Goal: Information Seeking & Learning: Learn about a topic

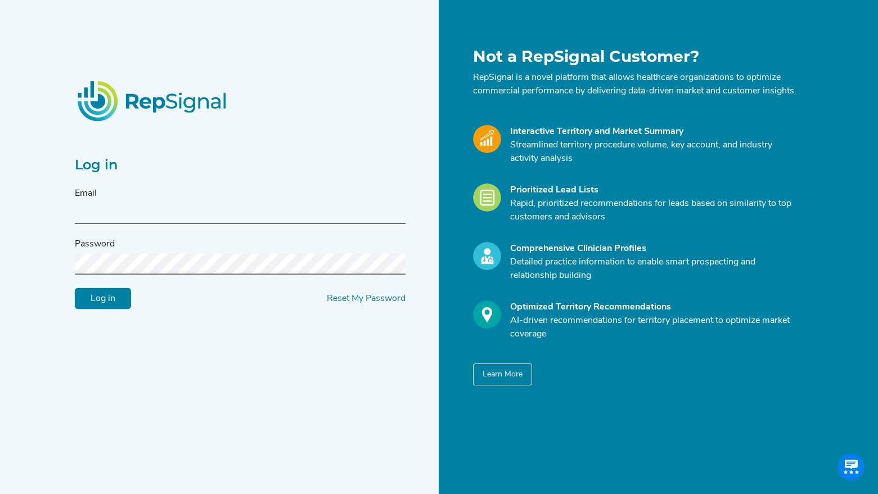
type input "agunst@s2nhealth.com"
click at [107, 302] on input "Log in" at bounding box center [103, 298] width 56 height 21
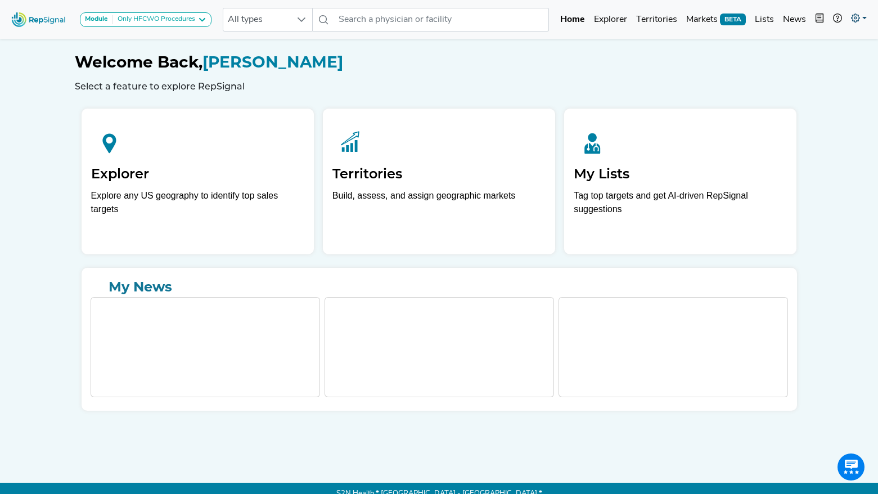
click at [854, 20] on icon at bounding box center [855, 17] width 9 height 9
click at [803, 71] on link "Admin" at bounding box center [826, 71] width 89 height 22
click at [659, 25] on link "Territories" at bounding box center [657, 19] width 50 height 22
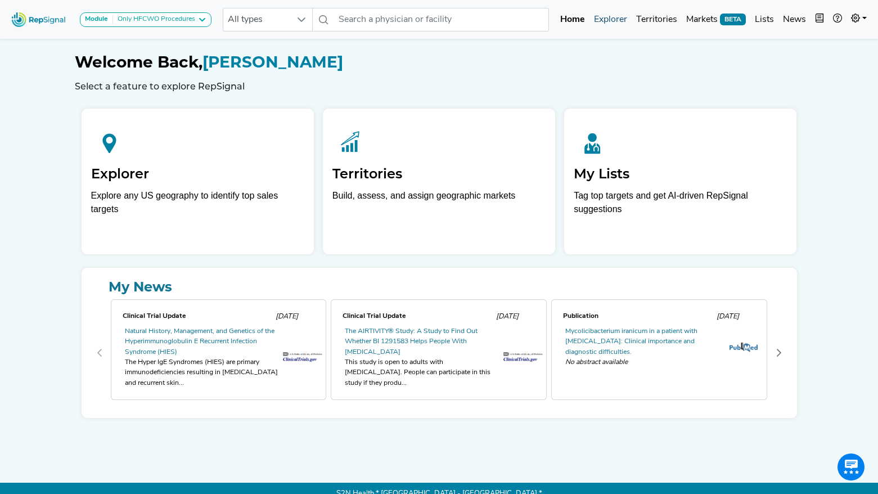
click at [603, 25] on link "Explorer" at bounding box center [610, 19] width 42 height 22
click at [602, 17] on link "Explorer" at bounding box center [610, 19] width 42 height 22
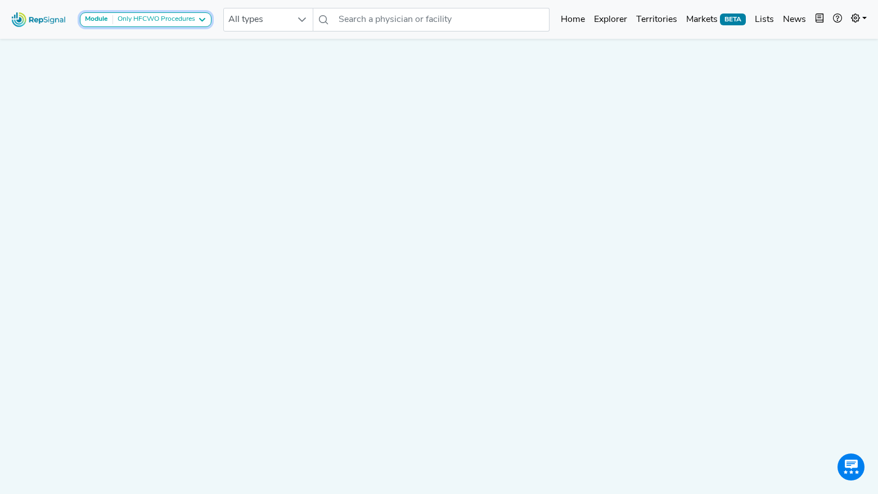
click at [193, 22] on div "Only HFCWO Procedures" at bounding box center [154, 19] width 82 height 9
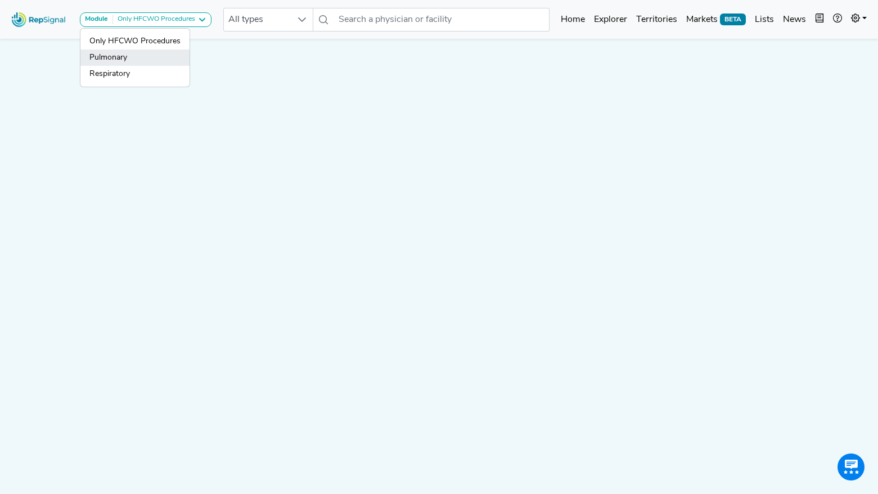
click at [170, 49] on link "Pulmonary" at bounding box center [134, 57] width 109 height 16
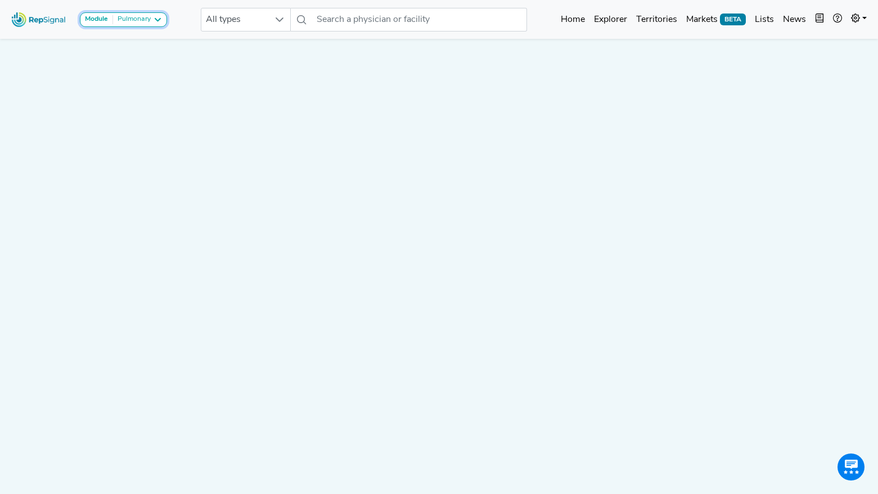
click at [137, 18] on div "Pulmonary" at bounding box center [132, 19] width 38 height 9
click at [146, 61] on link "Pulmonary" at bounding box center [134, 57] width 109 height 16
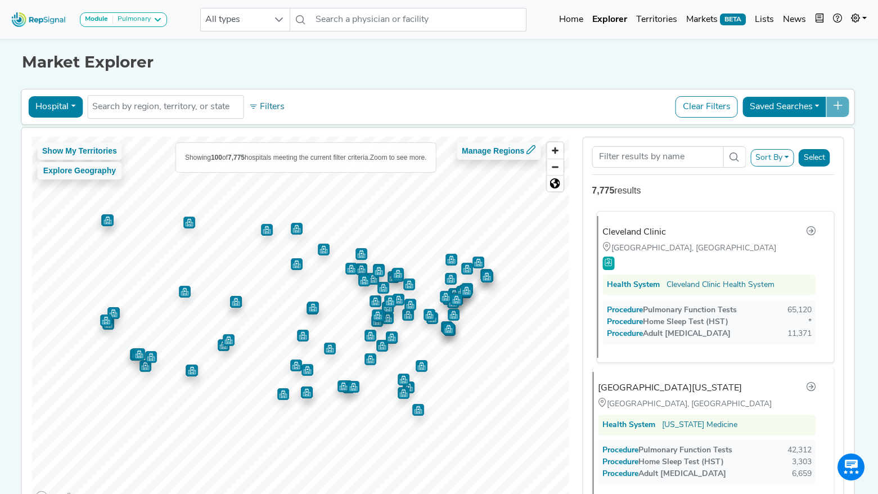
click at [660, 294] on div "Health System Cleveland Clinic Health System" at bounding box center [709, 284] width 214 height 21
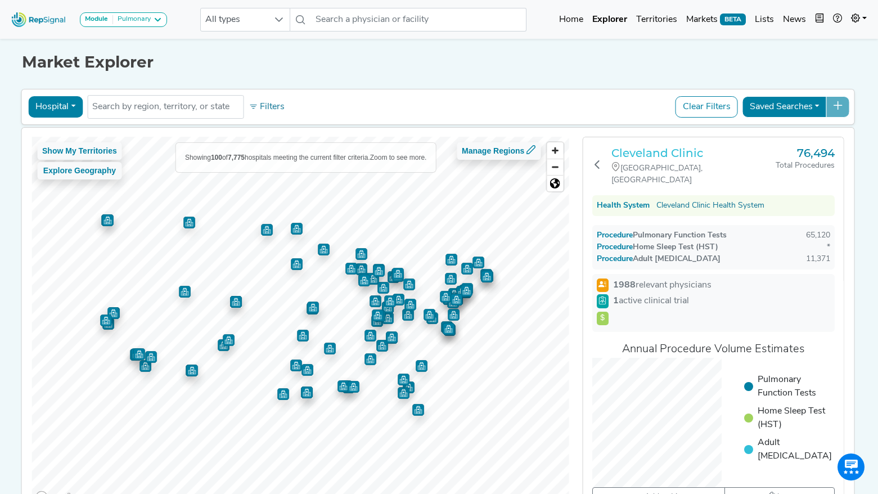
click at [647, 152] on h3 "Cleveland Clinic" at bounding box center [693, 152] width 165 height 13
